Goal: Find specific page/section: Find specific page/section

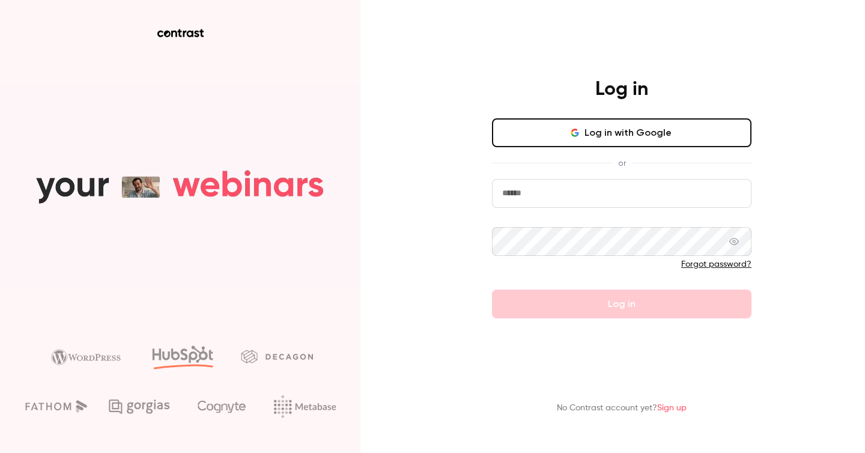
click at [583, 130] on button "Log in with Google" at bounding box center [622, 132] width 260 height 29
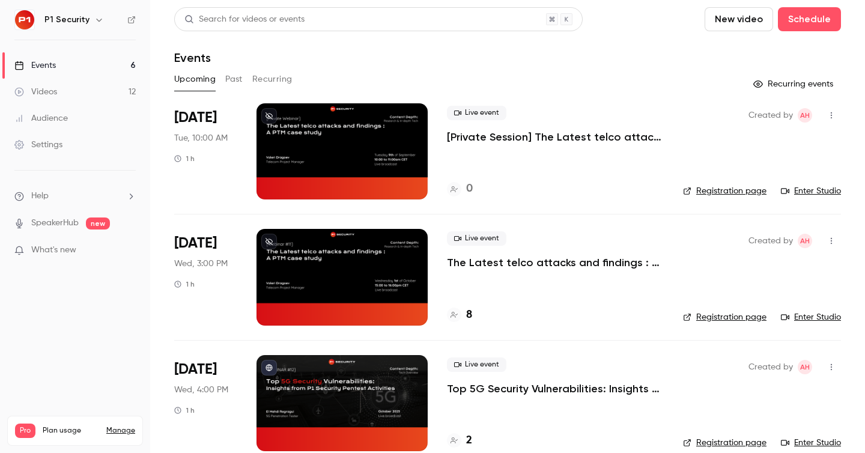
click at [35, 115] on div "Audience" at bounding box center [40, 118] width 53 height 12
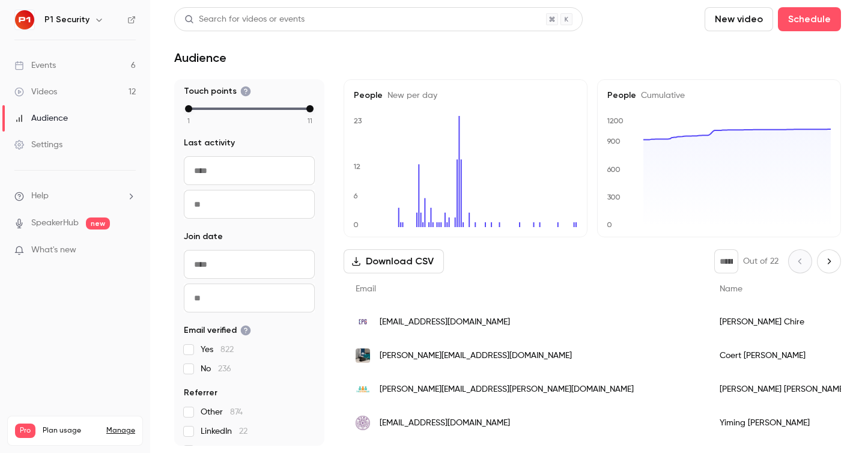
scroll to position [115, 0]
click at [232, 273] on input "From" at bounding box center [249, 263] width 131 height 29
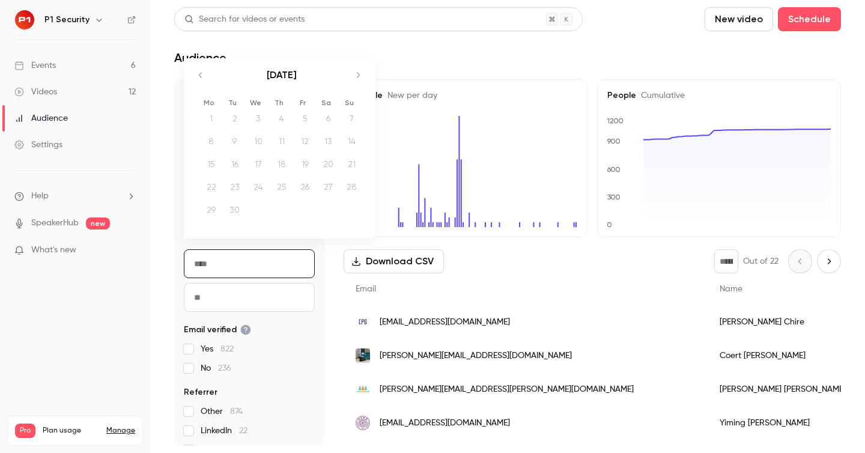
click at [189, 74] on div "[DATE] 1 2 3 4 5 6 7 8 9 10 11 12 13 14 15 16 17 18 19 20 21 22 23 24 25 26 27 …" at bounding box center [281, 140] width 184 height 165
click at [195, 74] on icon "Move backward to switch to the previous month." at bounding box center [200, 75] width 14 height 14
click at [303, 122] on div "1" at bounding box center [305, 118] width 19 height 18
type input "**********"
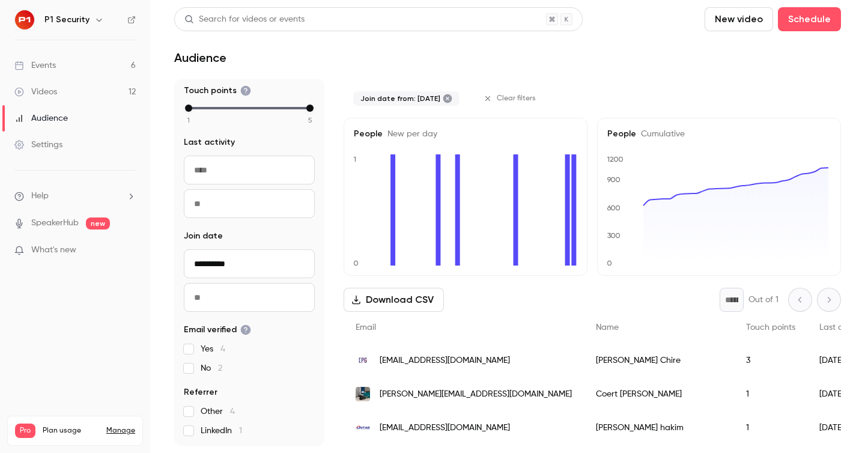
click at [258, 297] on input "To" at bounding box center [249, 297] width 131 height 29
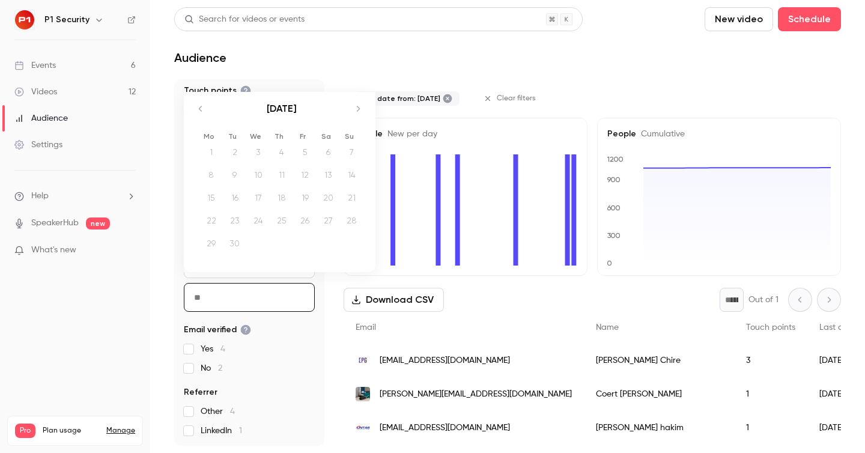
click at [198, 104] on icon "Move backward to switch to the previous month." at bounding box center [200, 109] width 14 height 14
click at [347, 244] on div "31" at bounding box center [351, 243] width 19 height 18
click at [299, 242] on div "29" at bounding box center [305, 243] width 19 height 18
type input "**********"
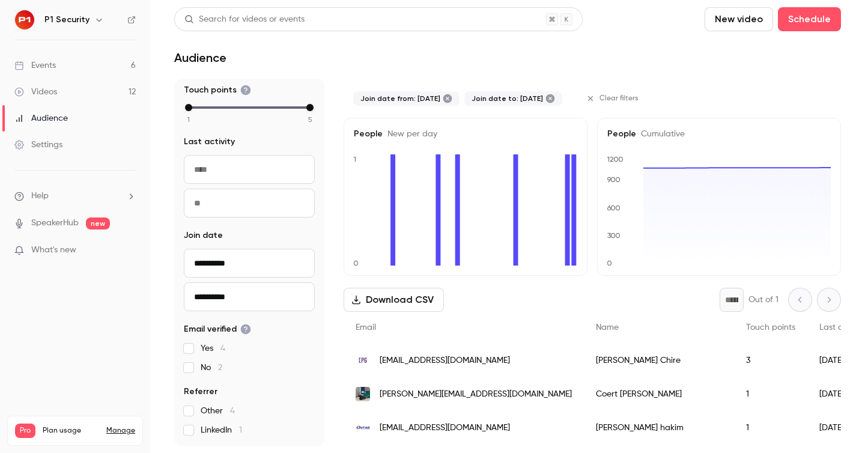
scroll to position [100, 0]
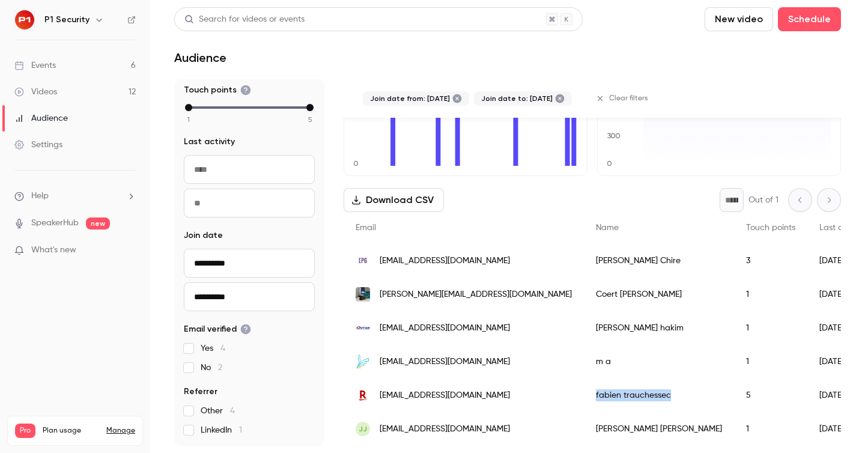
drag, startPoint x: 525, startPoint y: 397, endPoint x: 604, endPoint y: 399, distance: 79.3
click at [604, 399] on div "[PERSON_NAME]" at bounding box center [659, 396] width 150 height 34
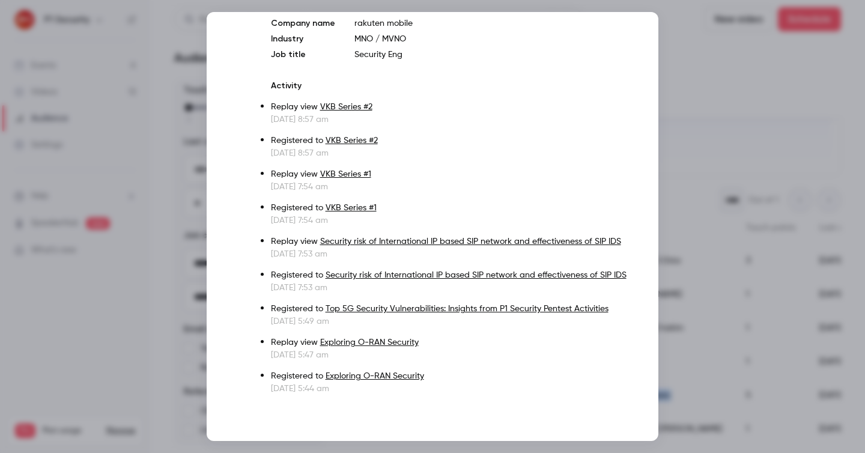
scroll to position [0, 0]
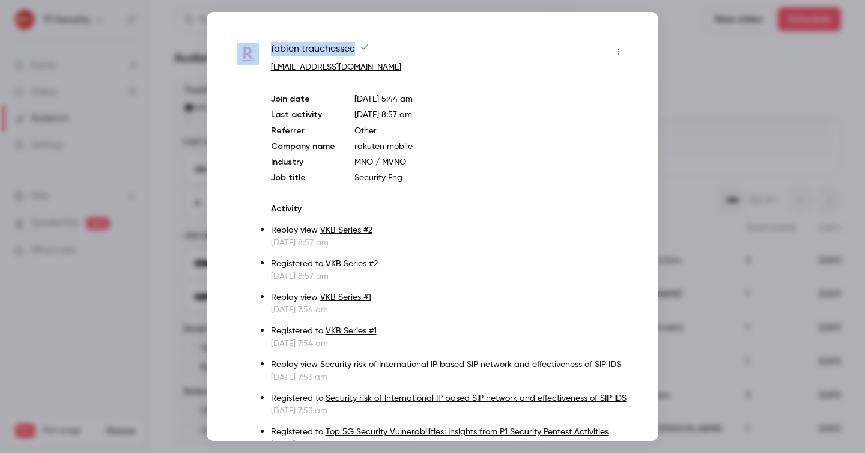
drag, startPoint x: 373, startPoint y: 49, endPoint x: 264, endPoint y: 48, distance: 108.8
click at [264, 48] on div "[PERSON_NAME] [EMAIL_ADDRESS][DOMAIN_NAME] Join date [DATE] 5:44 am Last activi…" at bounding box center [433, 280] width 392 height 476
copy div "[PERSON_NAME]"
click at [750, 120] on div at bounding box center [432, 226] width 865 height 453
